Goal: Navigation & Orientation: Understand site structure

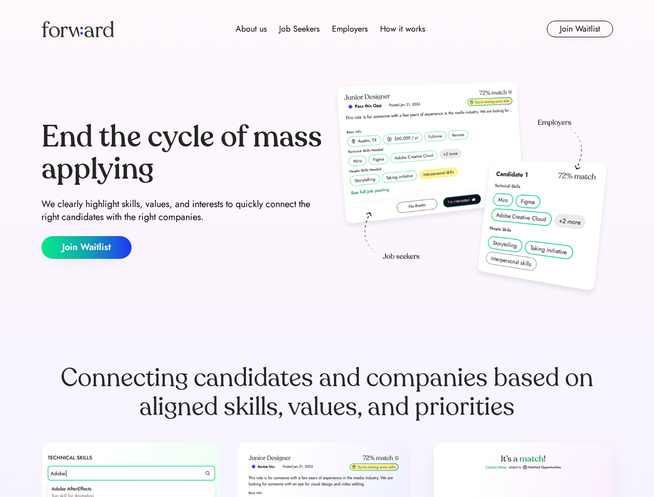
click at [327, 249] on div "End the cycle of mass applying We clearly highlight skills, values, and interes…" at bounding box center [327, 190] width 572 height 223
click at [327, 29] on div "About us Job Seekers Employers How it works" at bounding box center [330, 29] width 408 height 12
click at [78, 29] on img at bounding box center [77, 29] width 73 height 17
click at [331, 29] on div "About us Job Seekers Employers How it works" at bounding box center [330, 29] width 408 height 12
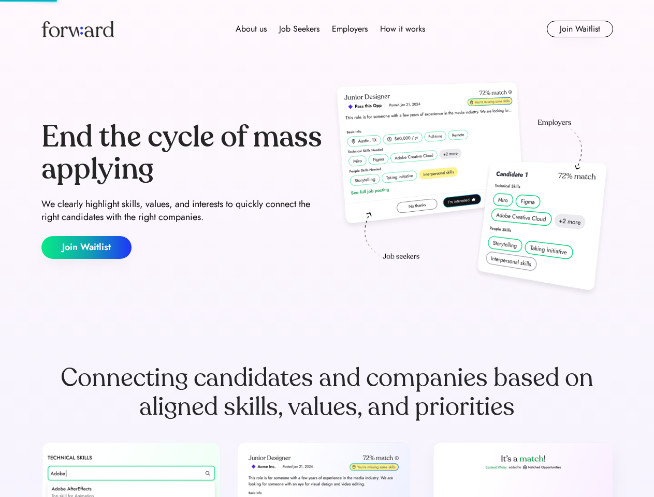
click at [251, 29] on div "About us" at bounding box center [251, 29] width 31 height 12
click at [299, 29] on div "Job Seekers" at bounding box center [299, 29] width 40 height 12
click at [350, 29] on div "Employers" at bounding box center [350, 29] width 36 height 12
click at [402, 29] on div "How it works" at bounding box center [402, 29] width 45 height 12
click at [580, 29] on button "Join Waitlist" at bounding box center [580, 29] width 66 height 17
